Goal: Task Accomplishment & Management: Use online tool/utility

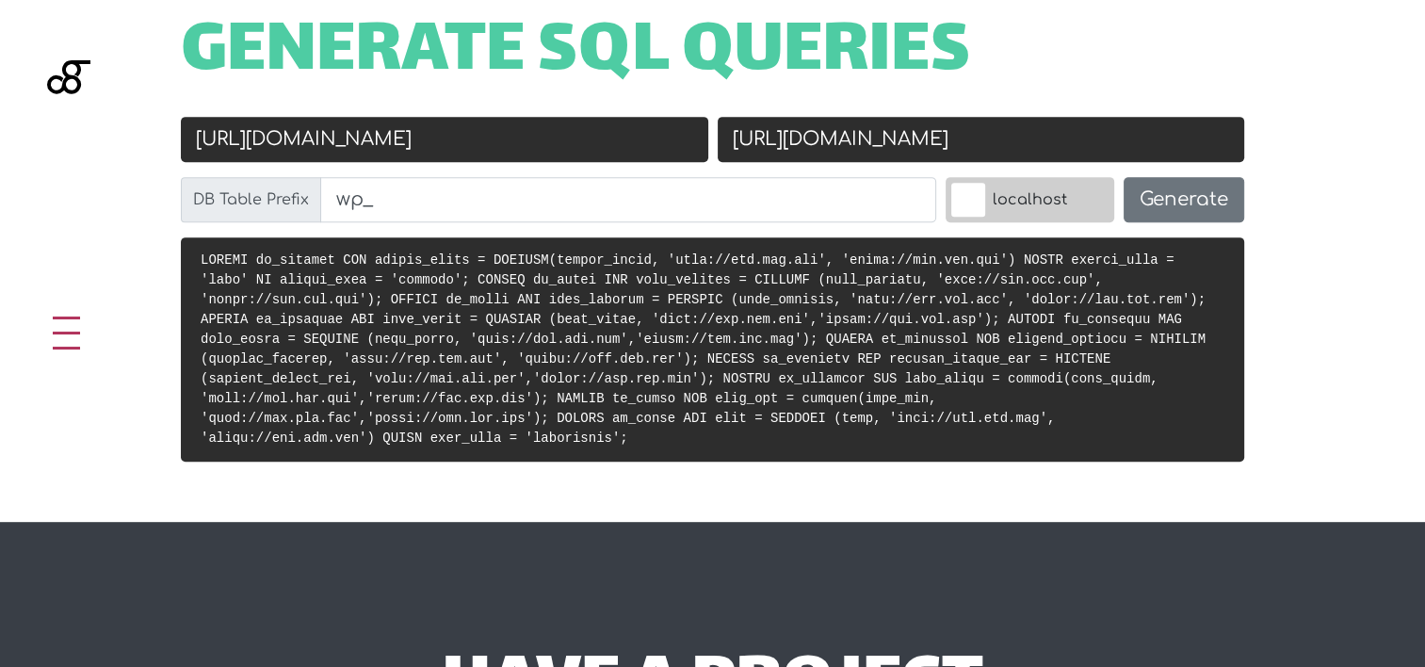
scroll to position [657, 0]
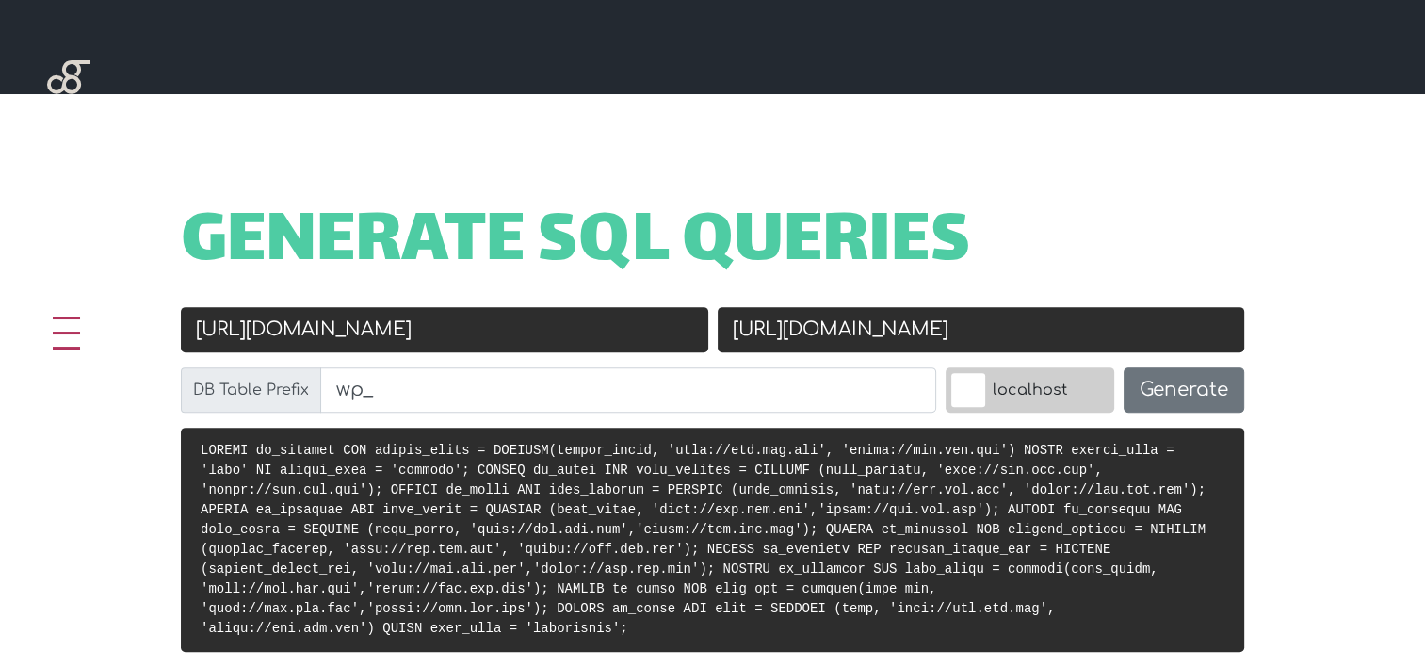
click at [395, 350] on input "http://old.url.com" at bounding box center [444, 329] width 527 height 45
paste input "s://stg-moys.ids.com.lb/"
type input "[URL][DOMAIN_NAME]"
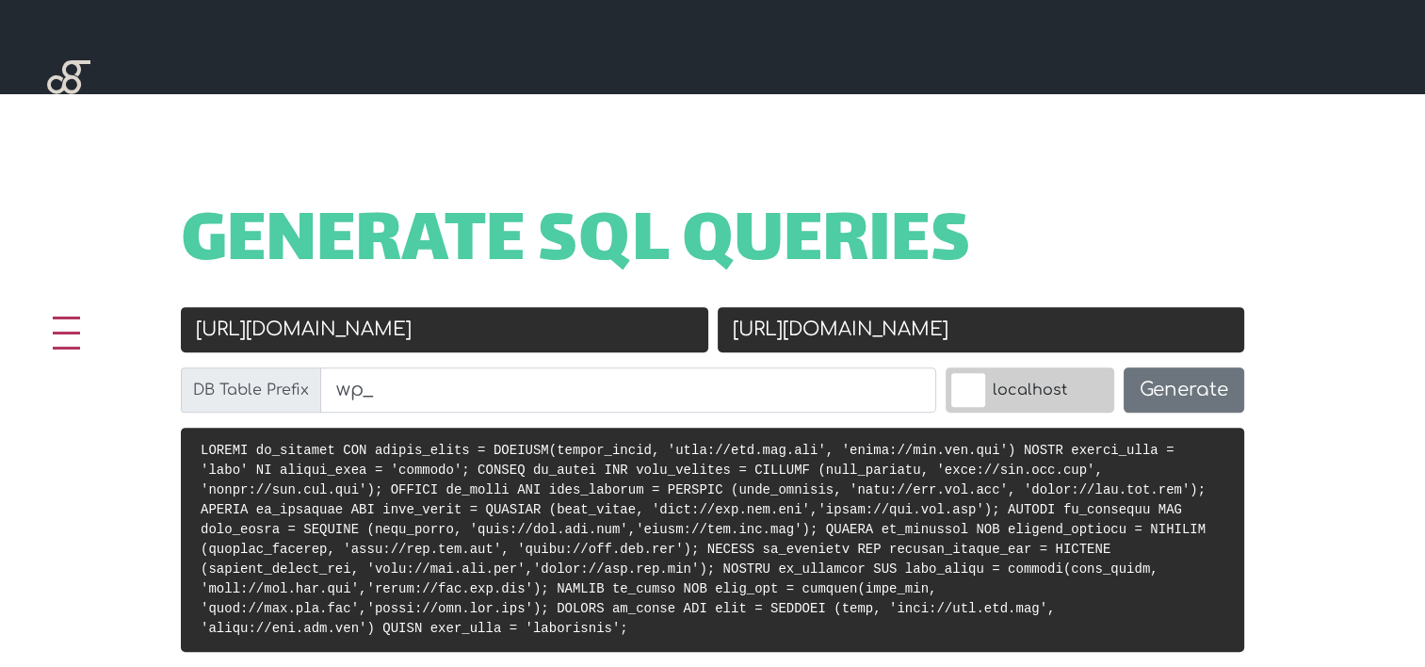
click at [847, 320] on input "https://new.url.com" at bounding box center [981, 329] width 527 height 45
click at [851, 324] on input "https://new.url.com" at bounding box center [981, 329] width 527 height 45
paste input "://localhost/moys"
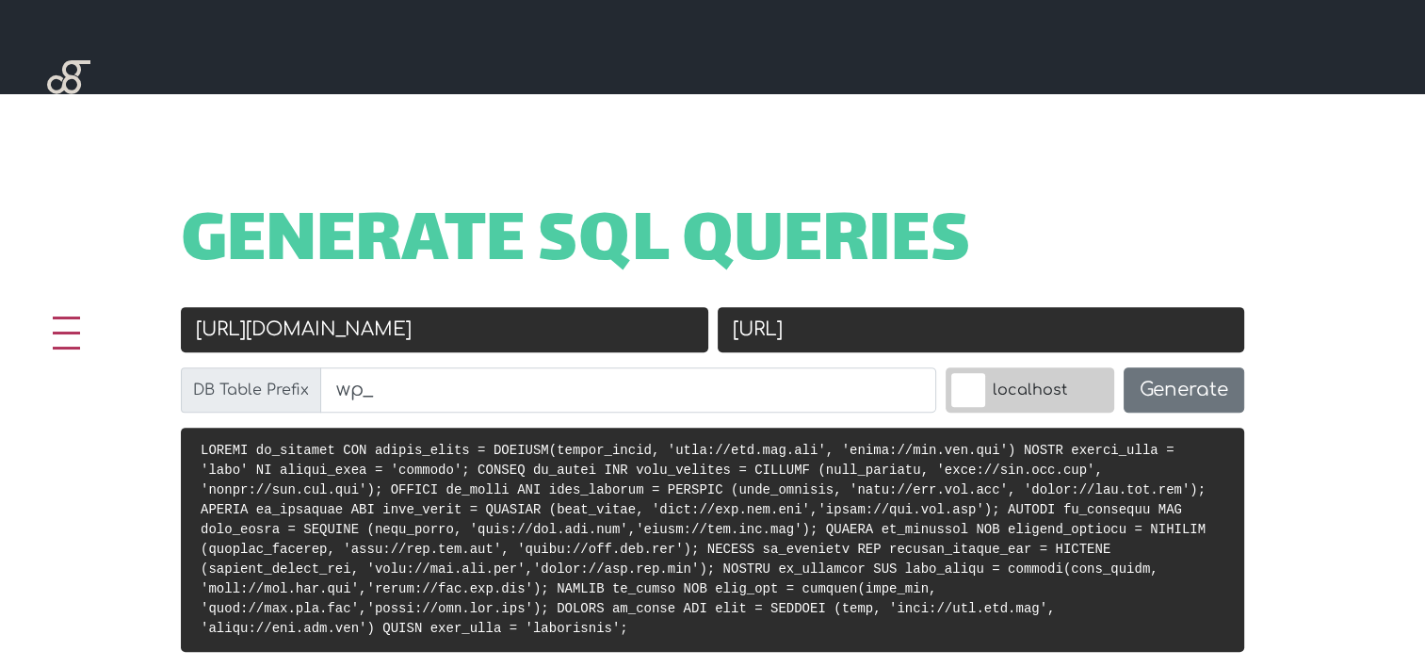
type input "[URL]"
click at [1043, 393] on label "localhost" at bounding box center [1029, 389] width 169 height 45
click at [927, 372] on input "localhost" at bounding box center [927, 372] width 0 height 0
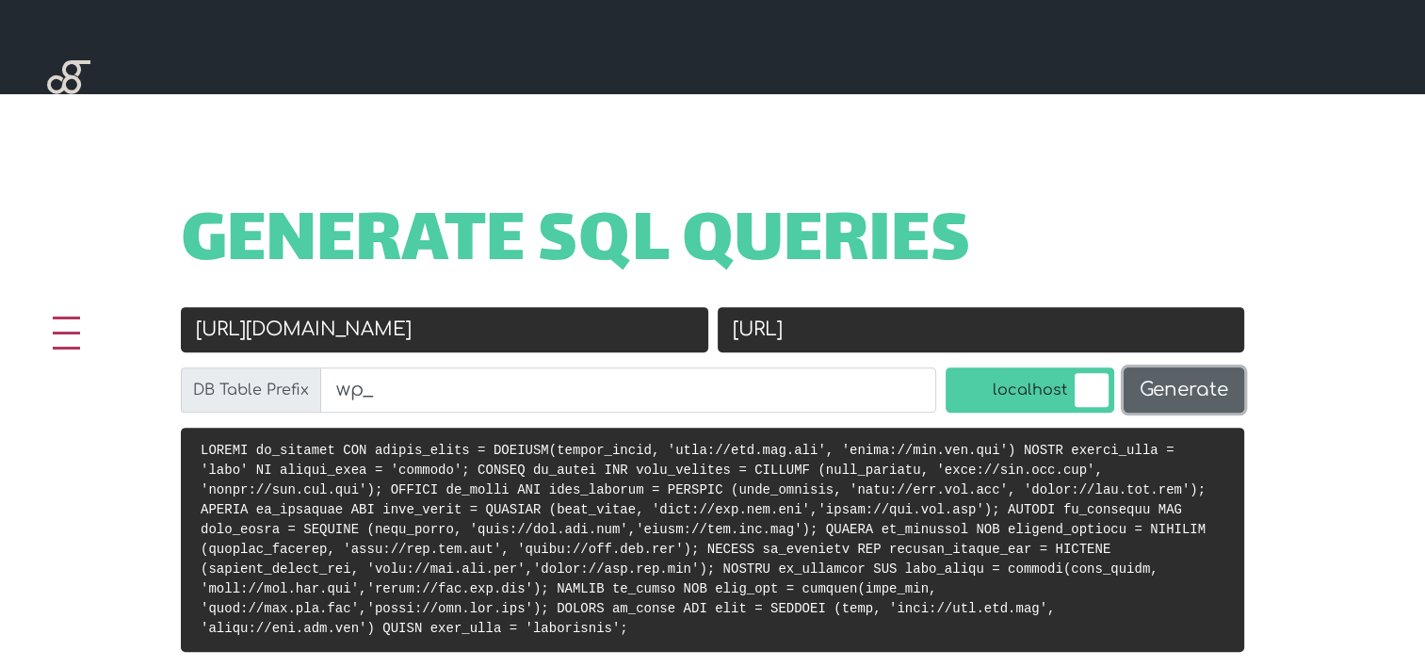
click at [1124, 378] on button "Generate" at bounding box center [1183, 389] width 121 height 45
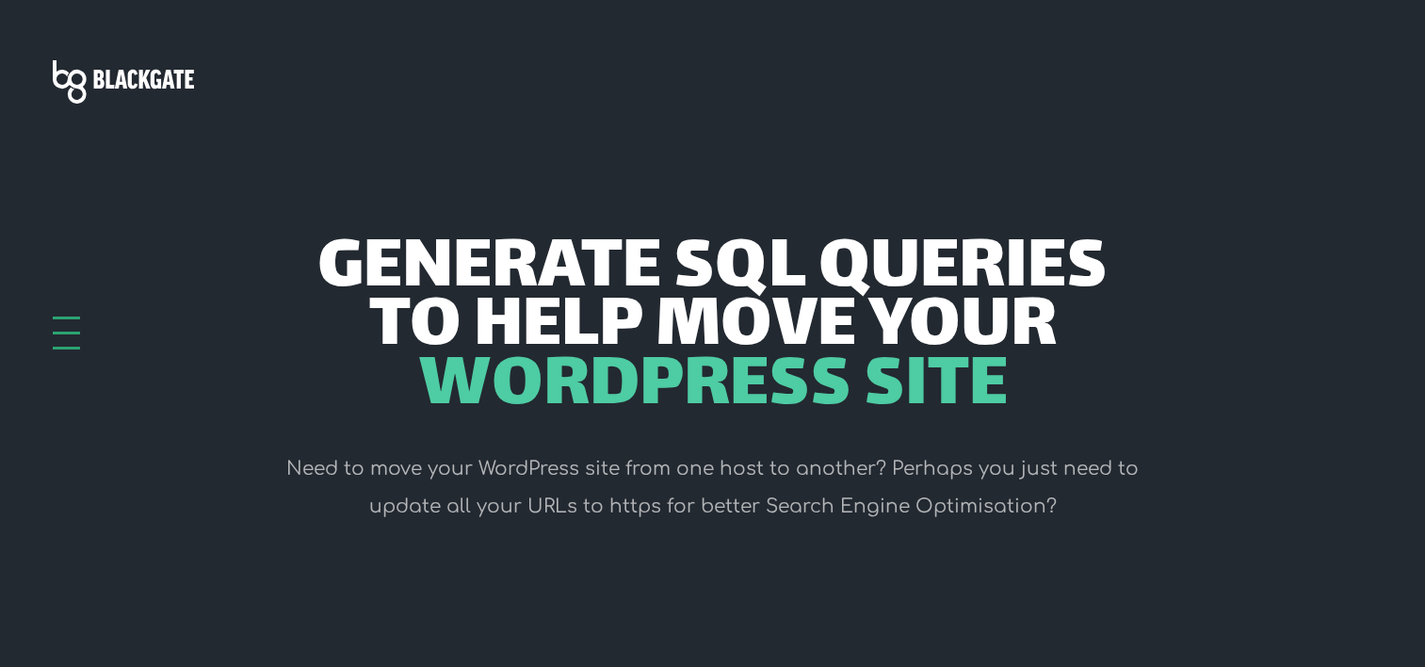
scroll to position [751, 0]
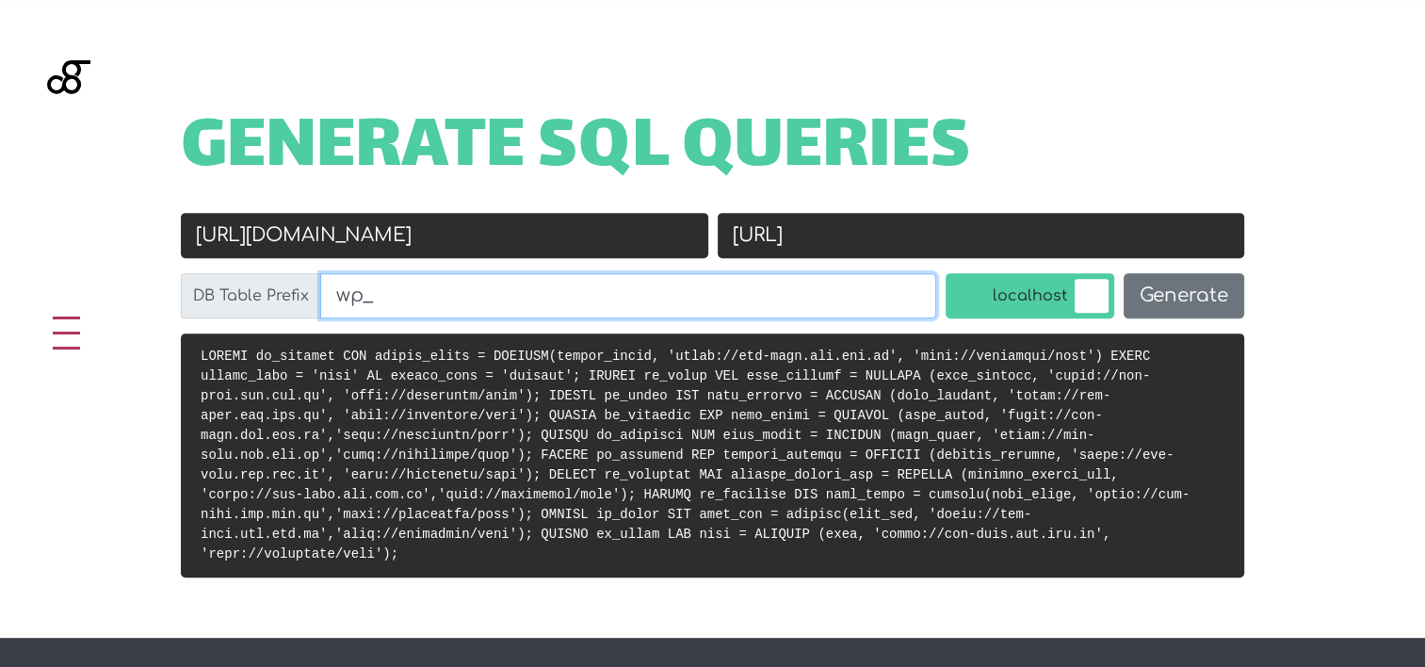
drag, startPoint x: 358, startPoint y: 301, endPoint x: 322, endPoint y: 305, distance: 36.0
click at [322, 305] on input "wp_" at bounding box center [628, 295] width 616 height 45
type input "ms_"
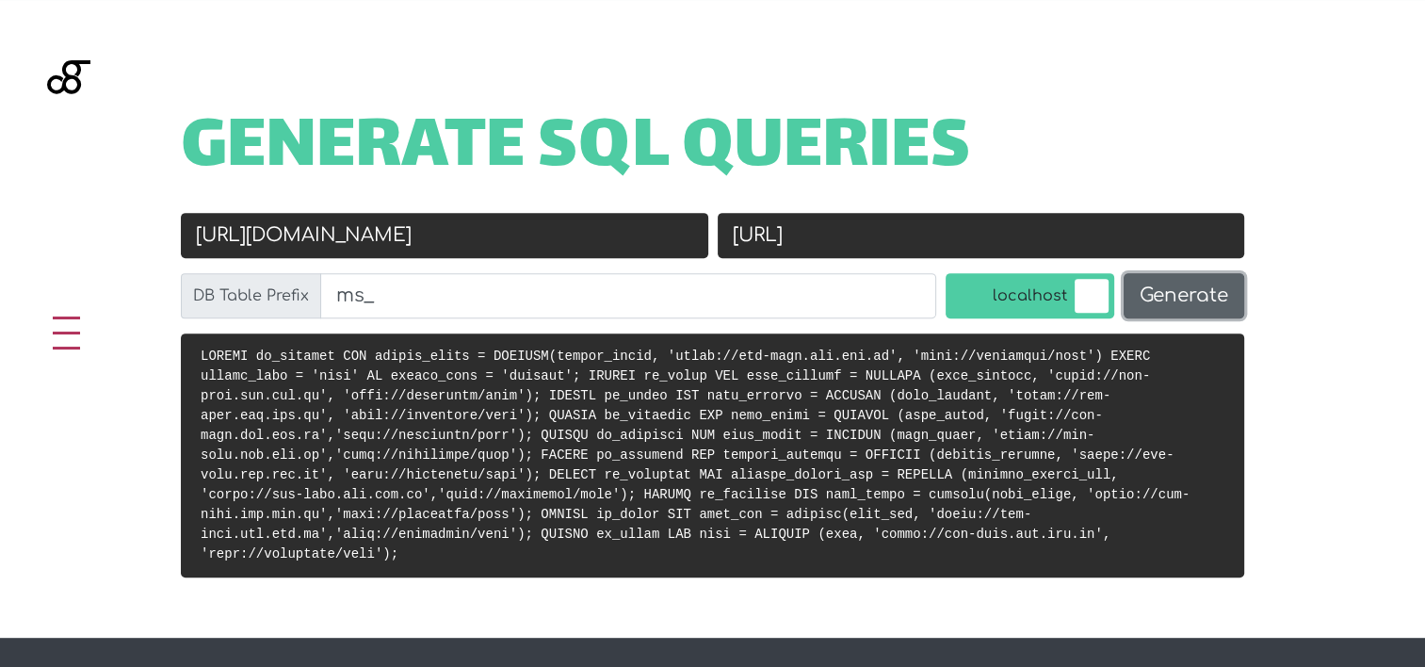
click at [1228, 297] on button "Generate" at bounding box center [1183, 295] width 121 height 45
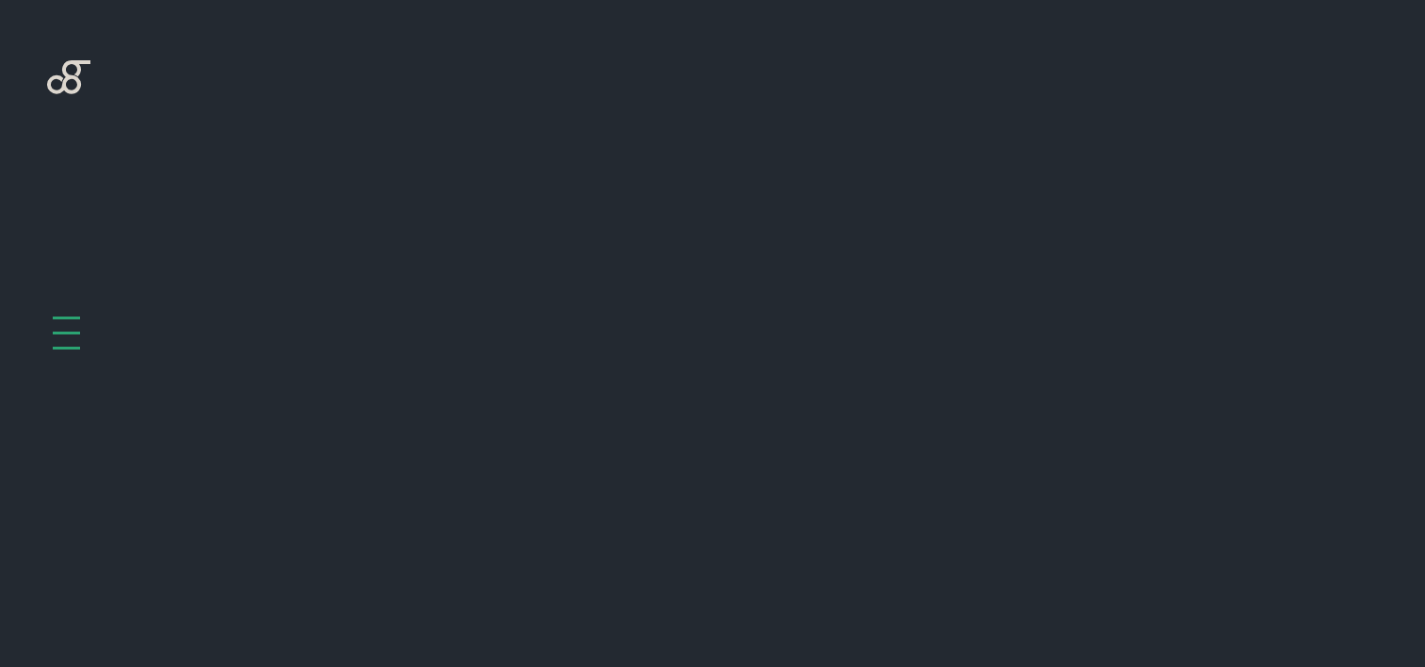
scroll to position [751, 0]
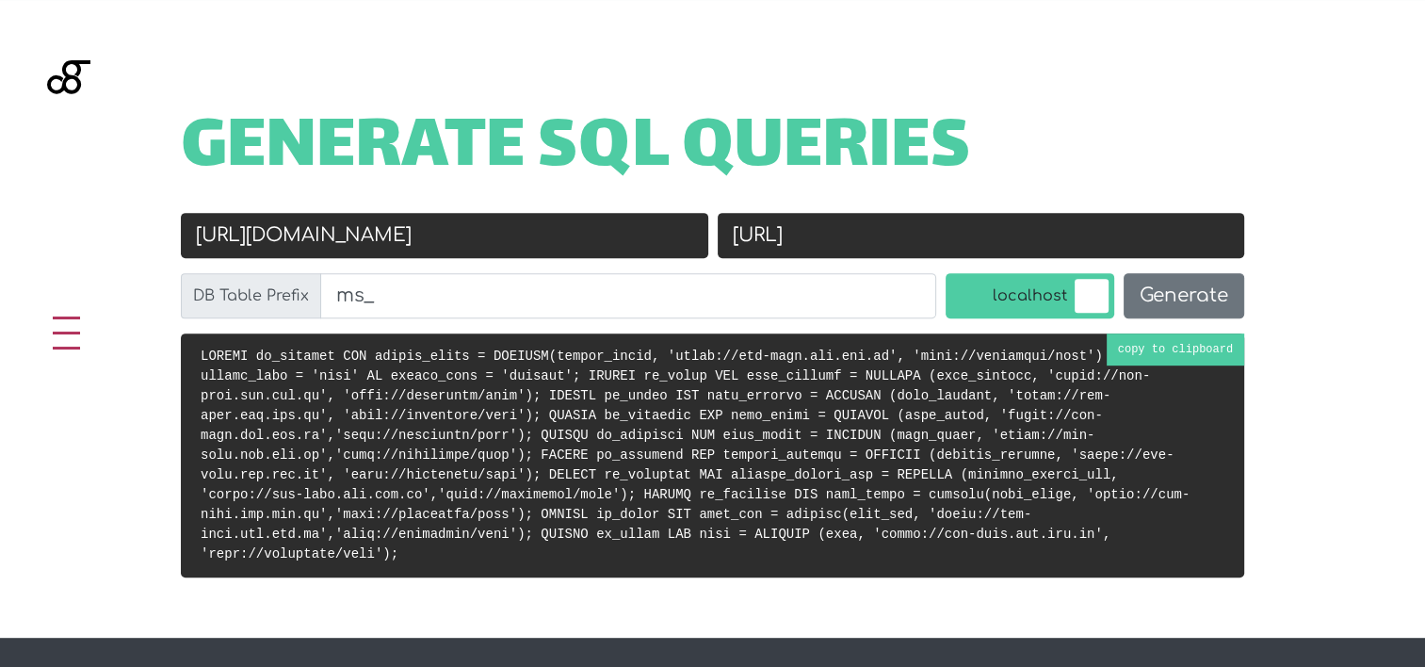
click at [781, 417] on code at bounding box center [695, 454] width 989 height 213
click at [886, 227] on input "[URL]" at bounding box center [981, 235] width 527 height 45
